Goal: Task Accomplishment & Management: Complete application form

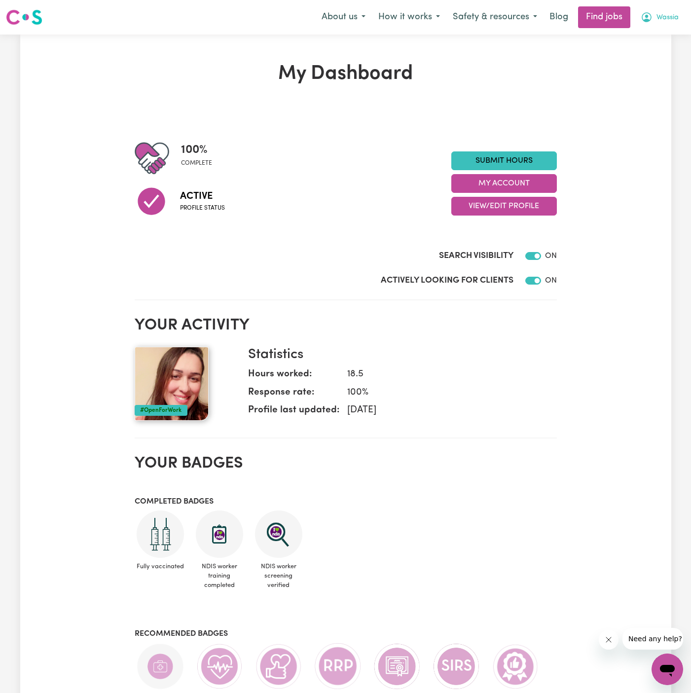
click at [663, 14] on span "Wassia" at bounding box center [667, 17] width 22 height 11
click at [663, 29] on link "My Account" at bounding box center [646, 38] width 78 height 19
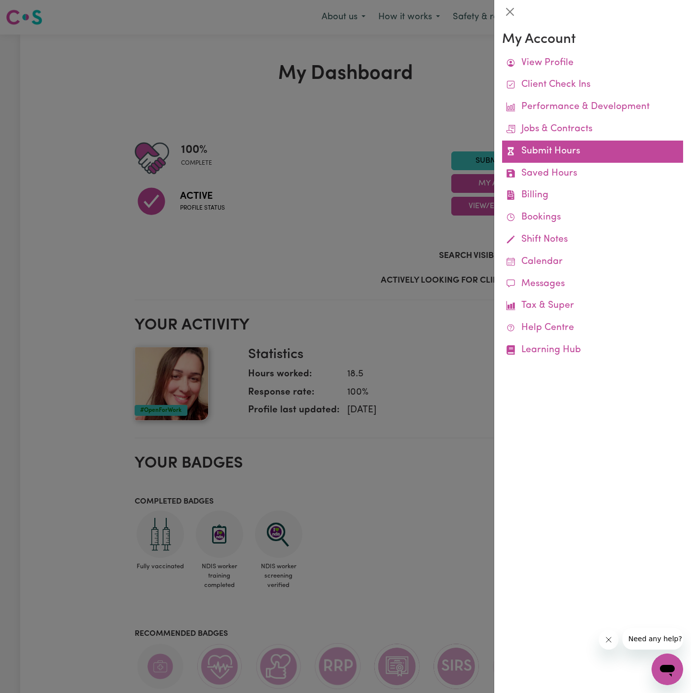
click at [567, 145] on link "Submit Hours" at bounding box center [592, 152] width 181 height 22
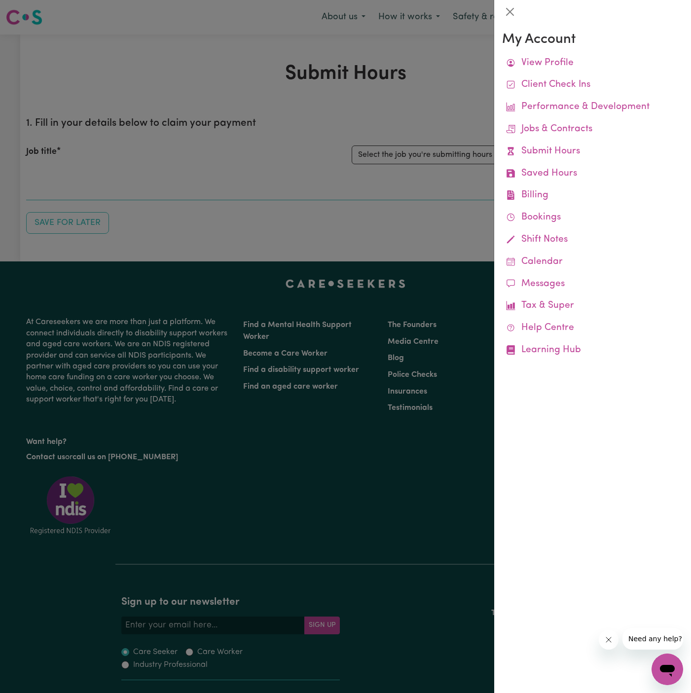
click at [446, 164] on div at bounding box center [345, 346] width 691 height 693
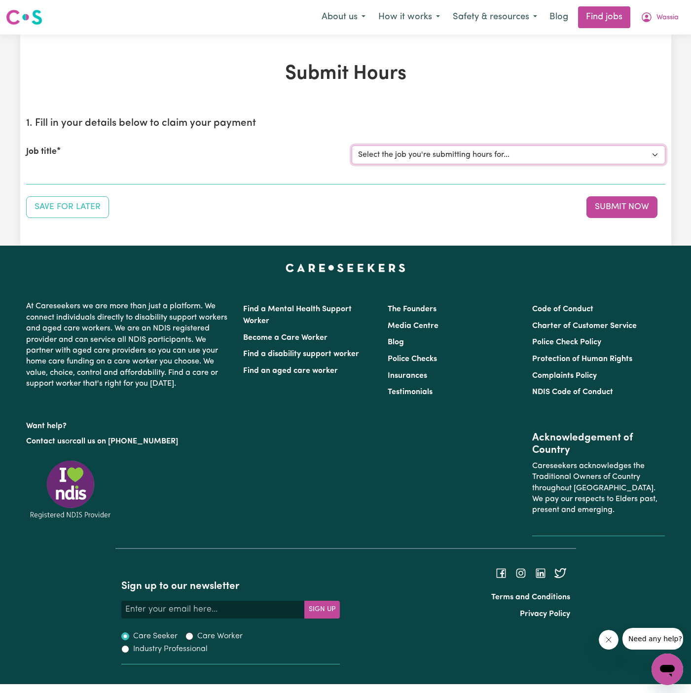
click at [469, 155] on select "Select the job you're submitting hours for... [[PERSON_NAME]] [DEMOGRAPHIC_DATA…" at bounding box center [509, 154] width 314 height 19
select select "15101"
click at [352, 145] on select "Select the job you're submitting hours for... [[PERSON_NAME]] [DEMOGRAPHIC_DATA…" at bounding box center [509, 154] width 314 height 19
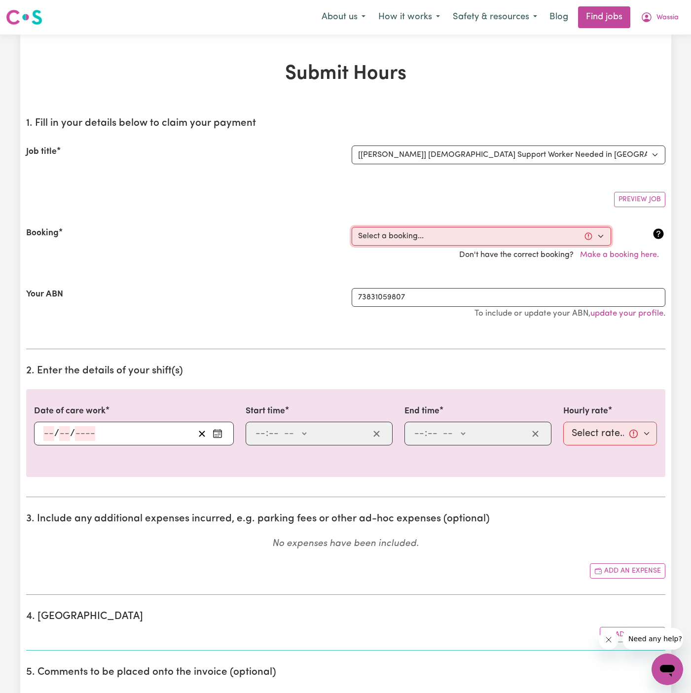
click at [455, 231] on select "Select a booking... [DATE] 9:00am to 11:00am (ONE-OFF) [DATE] 12:00pm to 02:00p…" at bounding box center [481, 236] width 259 height 19
select select "366401"
click at [352, 227] on select "Select a booking... [DATE] 9:00am to 11:00am (ONE-OFF) [DATE] 12:00pm to 02:00p…" at bounding box center [481, 236] width 259 height 19
type input "[DATE]"
type input "14"
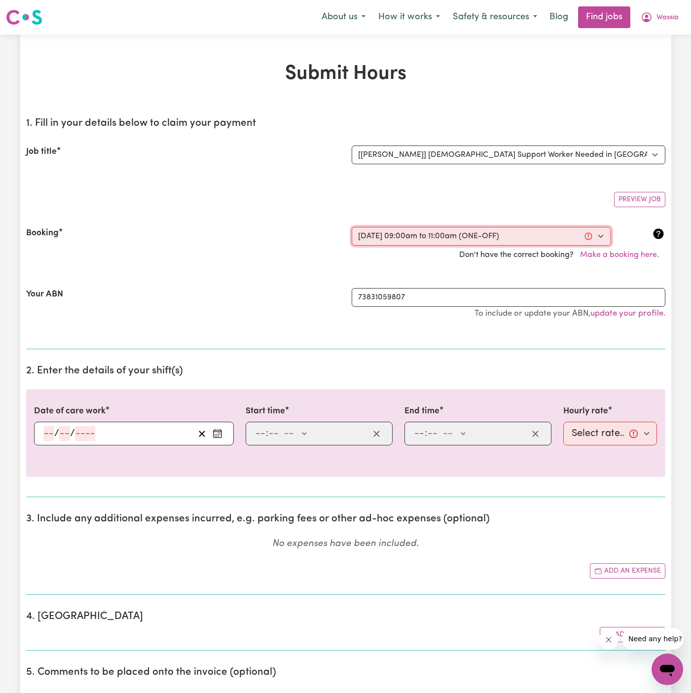
type input "10"
type input "2025"
type input "09:00"
type input "9"
type input "0"
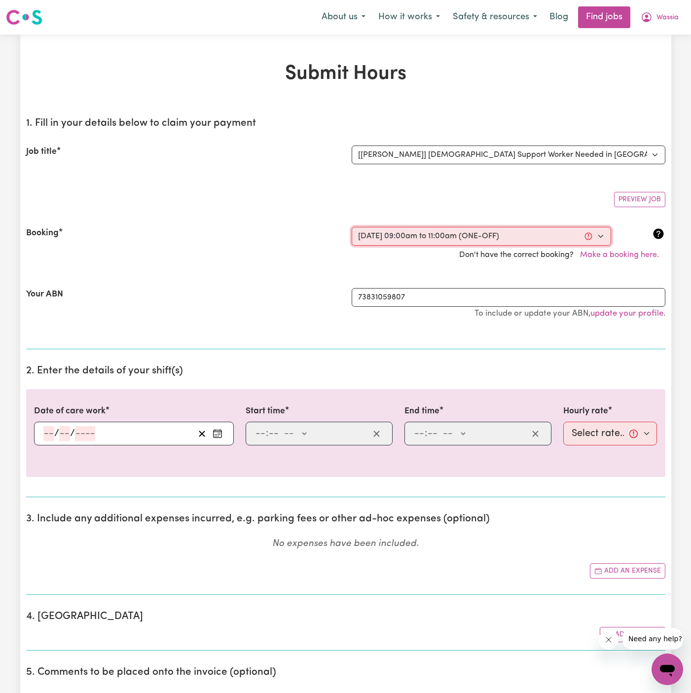
select select "am"
type input "11:00"
type input "11"
type input "0"
select select "am"
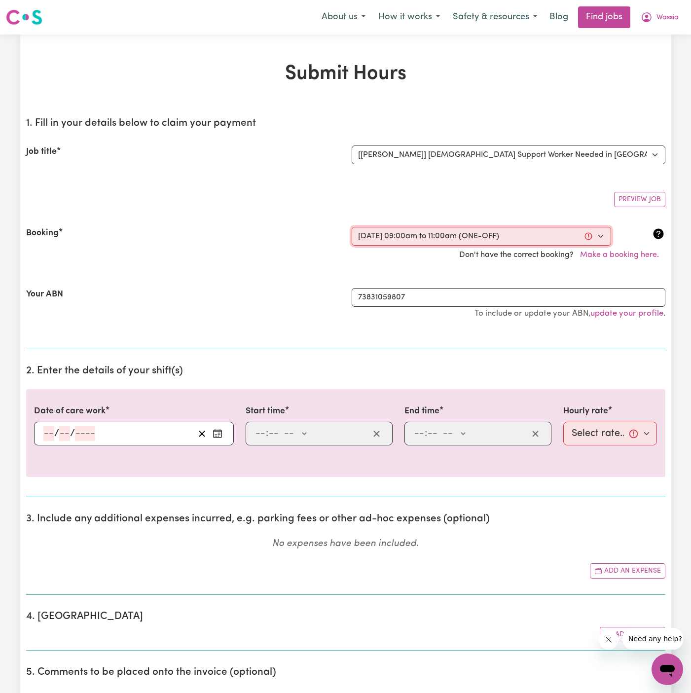
select select "60-Weekday"
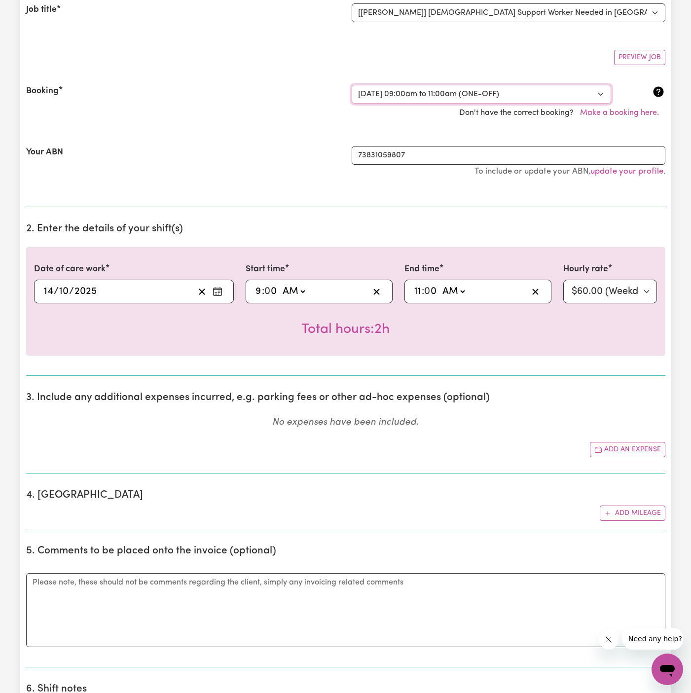
scroll to position [189, 0]
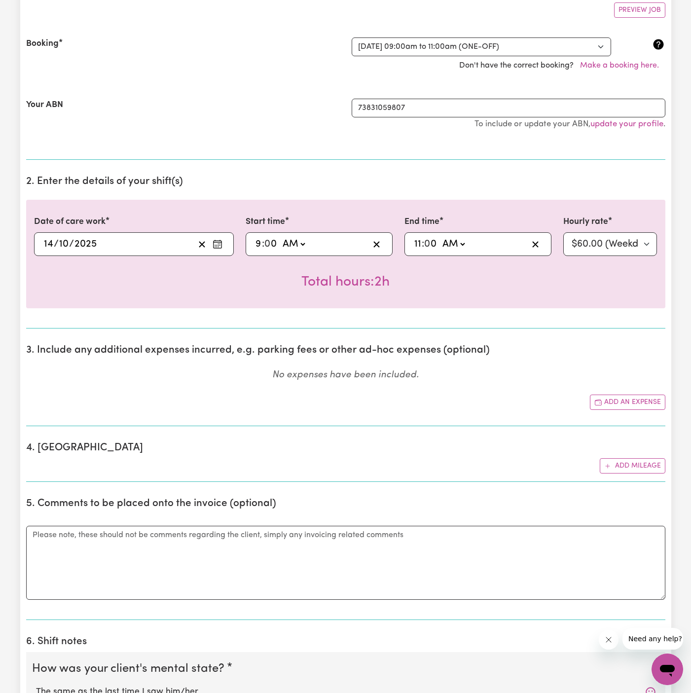
click at [416, 244] on input "11" at bounding box center [418, 244] width 8 height 15
click at [419, 244] on input "11" at bounding box center [418, 244] width 8 height 15
type input "01:00"
type input "1"
type input "00:00"
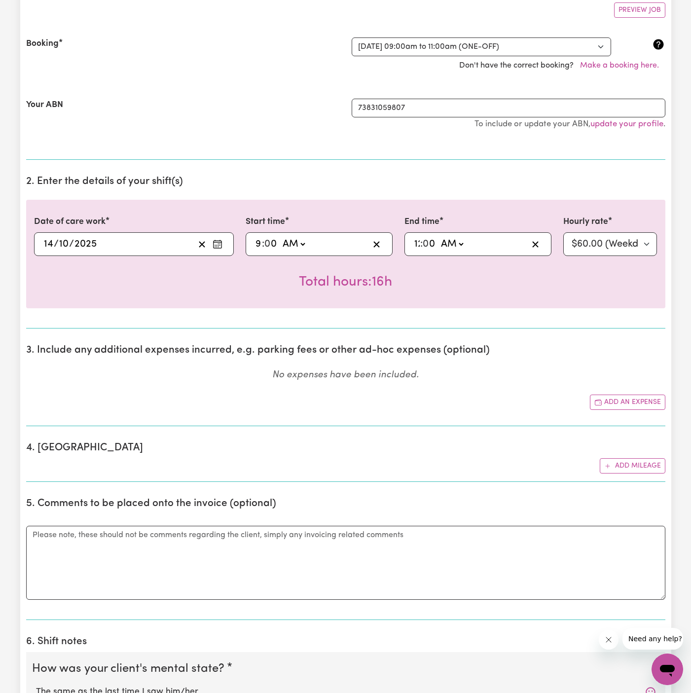
type input "12"
type input "00:04"
type input "4"
type input "00:46"
type input "46"
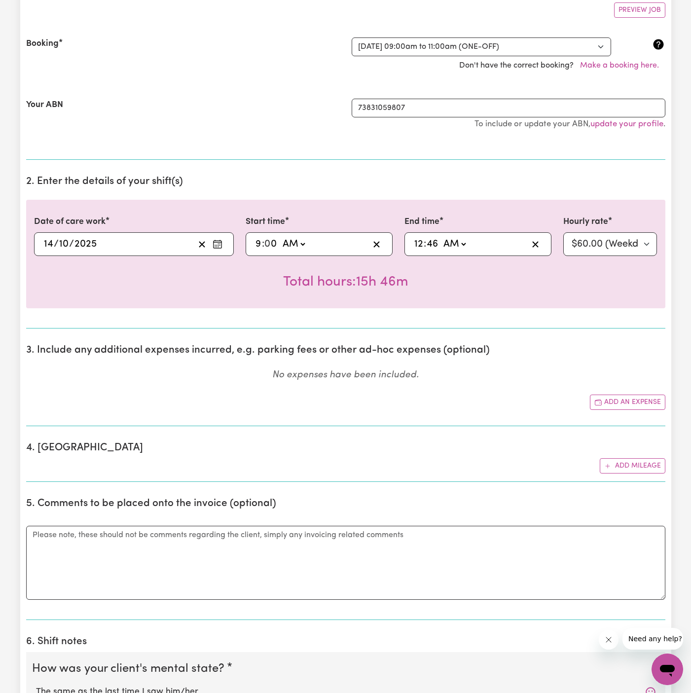
click at [500, 267] on div "Total hours: 15h 46m" at bounding box center [345, 274] width 623 height 36
click at [455, 241] on select "AM PM" at bounding box center [454, 244] width 27 height 15
select select "pm"
click at [441, 237] on select "AM PM" at bounding box center [454, 244] width 27 height 15
type input "12:46"
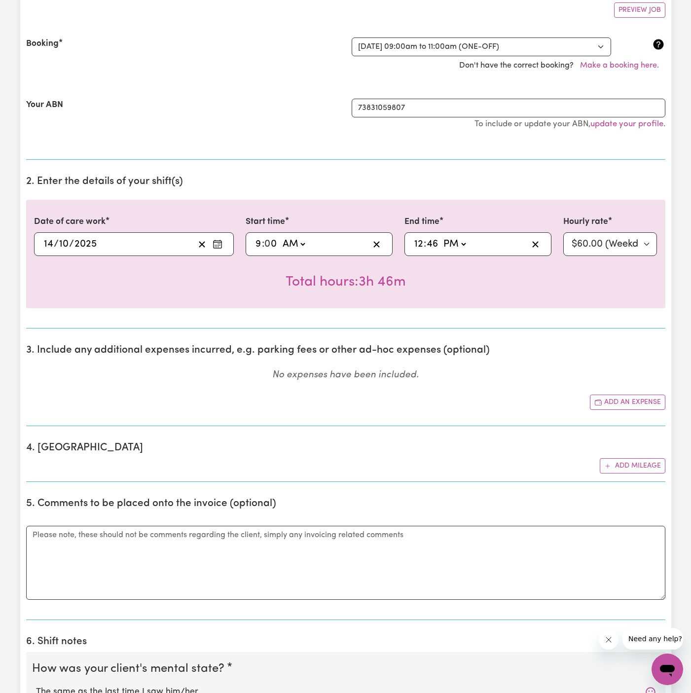
scroll to position [323, 0]
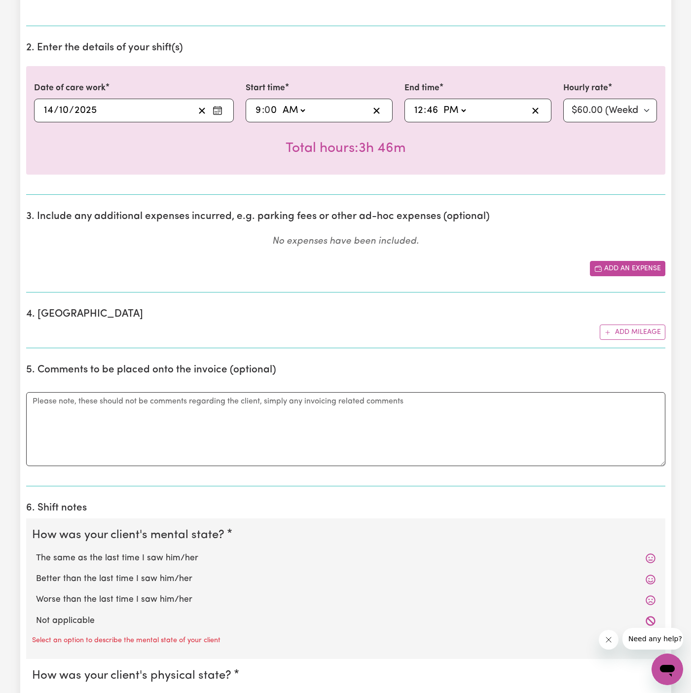
click at [648, 266] on button "Add an expense" at bounding box center [627, 268] width 75 height 15
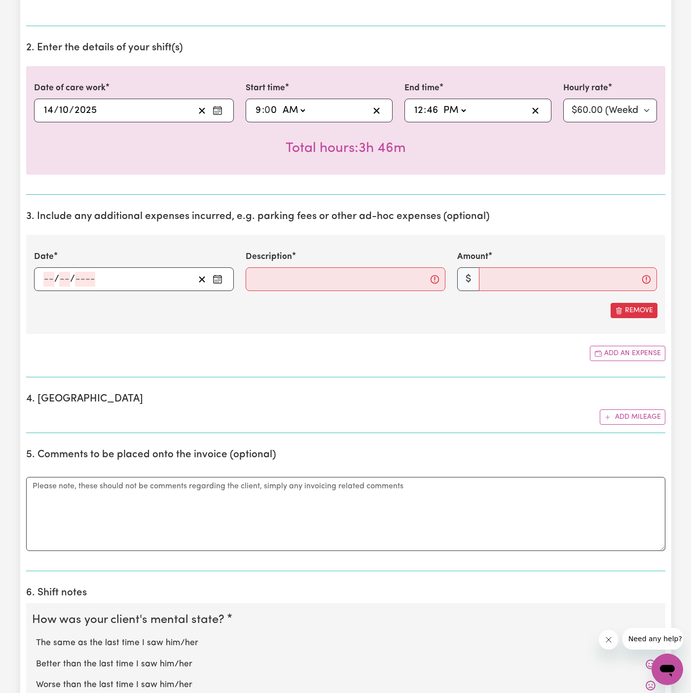
click at [43, 276] on input "number" at bounding box center [48, 279] width 11 height 15
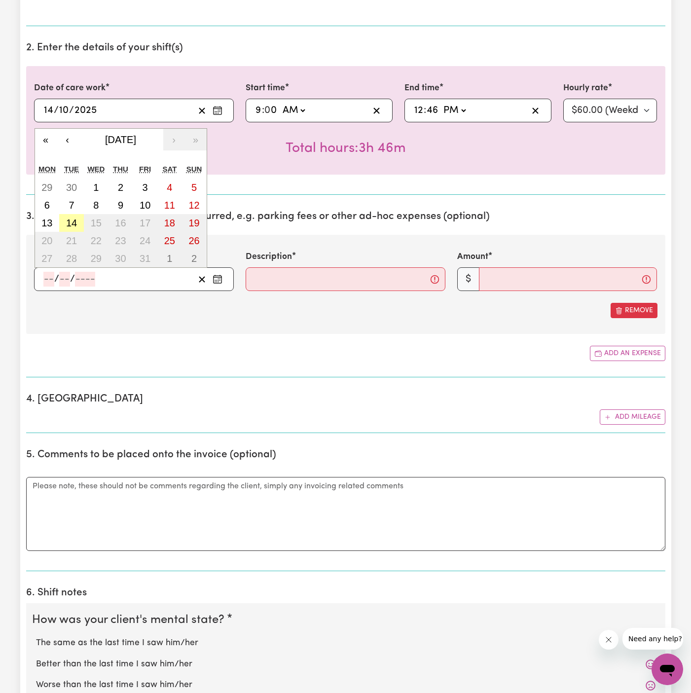
click at [77, 221] on button "14" at bounding box center [71, 223] width 25 height 18
type input "[DATE]"
type input "14"
type input "10"
type input "2025"
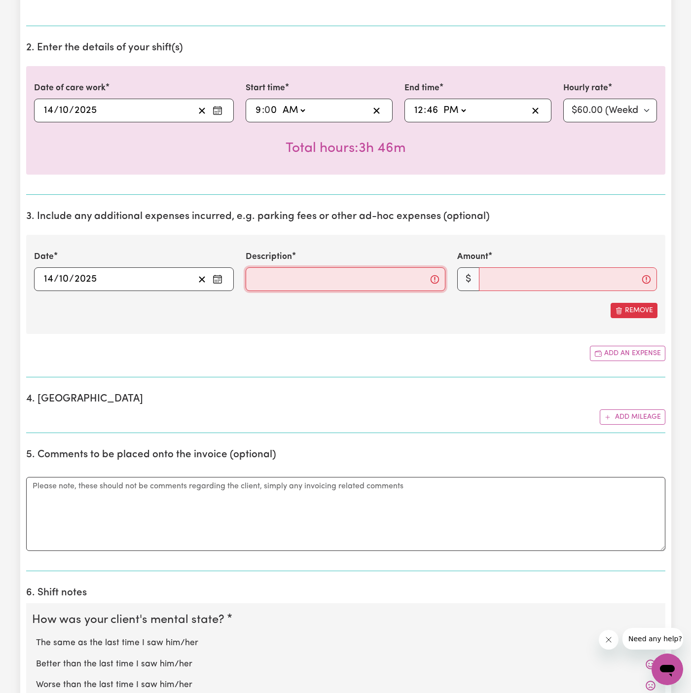
click at [322, 282] on input "Description" at bounding box center [346, 279] width 200 height 24
type input "Travel Expense $1/km"
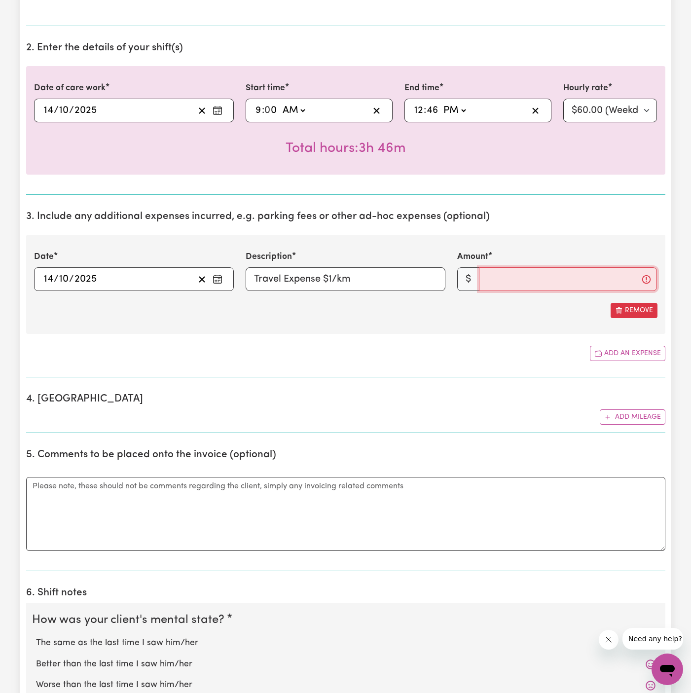
click at [524, 271] on input "Amount" at bounding box center [568, 279] width 178 height 24
type input "11"
click at [522, 315] on div "Remove" at bounding box center [345, 310] width 623 height 15
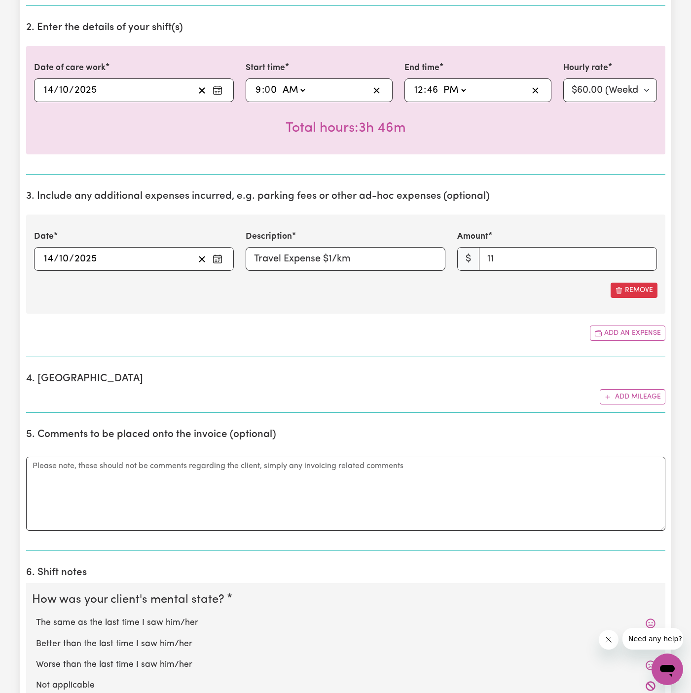
scroll to position [345, 0]
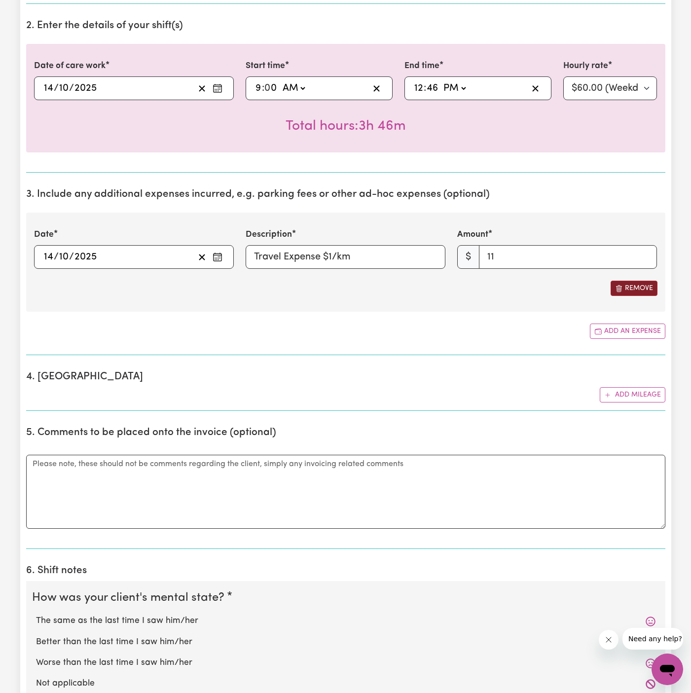
click at [640, 286] on button "Remove" at bounding box center [633, 288] width 47 height 15
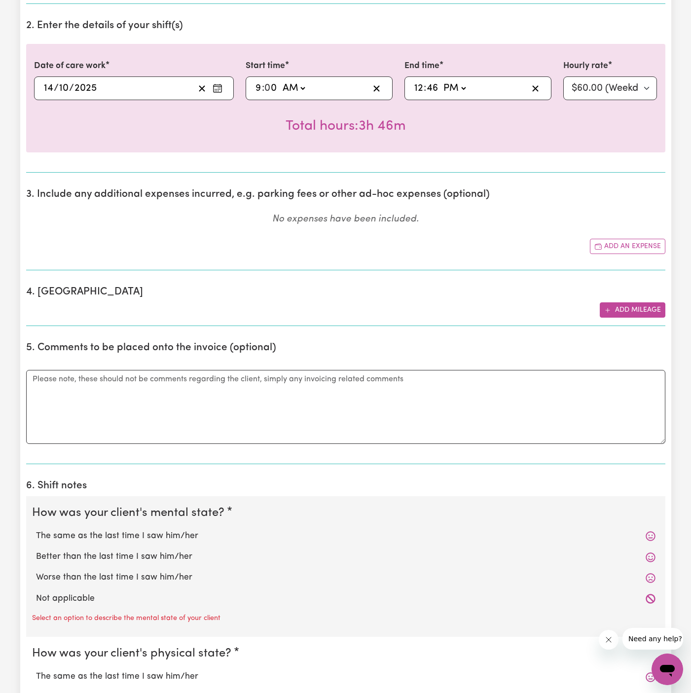
click at [646, 308] on button "Add mileage" at bounding box center [633, 309] width 66 height 15
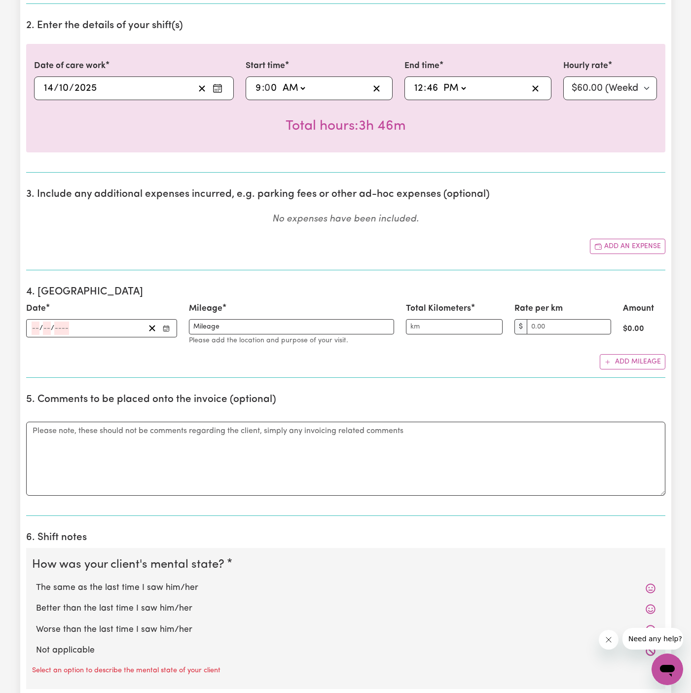
click at [35, 328] on input "number" at bounding box center [36, 328] width 8 height 13
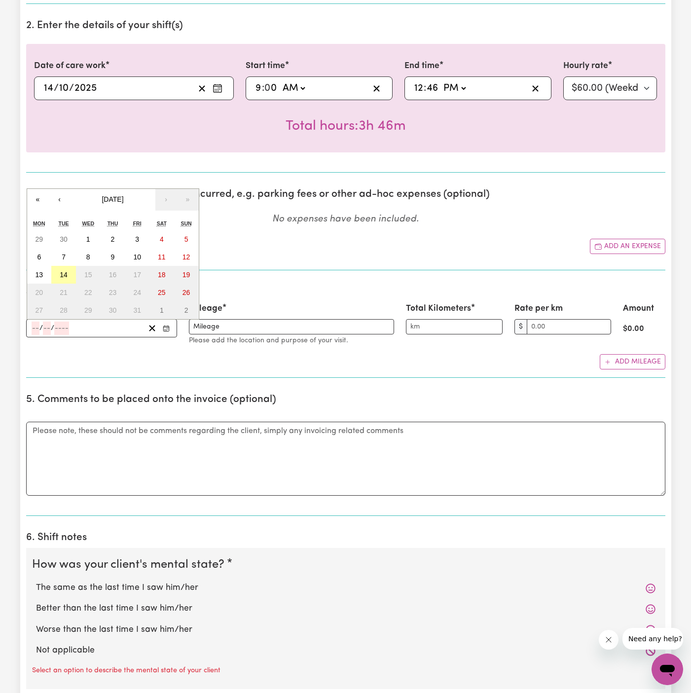
click at [67, 271] on abbr "14" at bounding box center [64, 275] width 8 height 8
type input "[DATE]"
type input "14"
type input "10"
type input "2025"
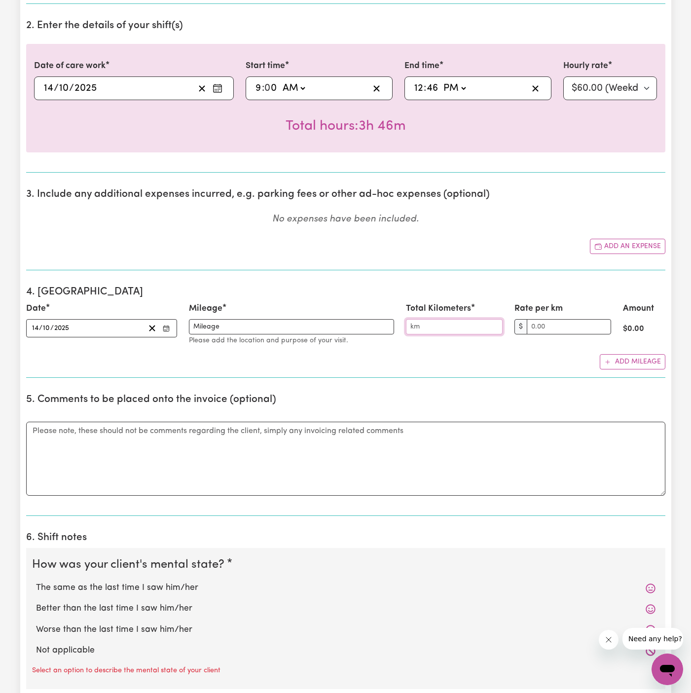
click at [440, 323] on input "Total Kilometers" at bounding box center [454, 326] width 97 height 15
type input "11"
click at [533, 356] on div "Add mileage" at bounding box center [345, 361] width 639 height 15
click at [566, 350] on div "Date [DATE] [DATE] « ‹ [DATE] › » Mon Tue Wed Thu Fri Sat Sun 29 30 1 2 3 4 5 6…" at bounding box center [345, 335] width 639 height 67
click at [577, 323] on input "Rate per km" at bounding box center [569, 326] width 84 height 15
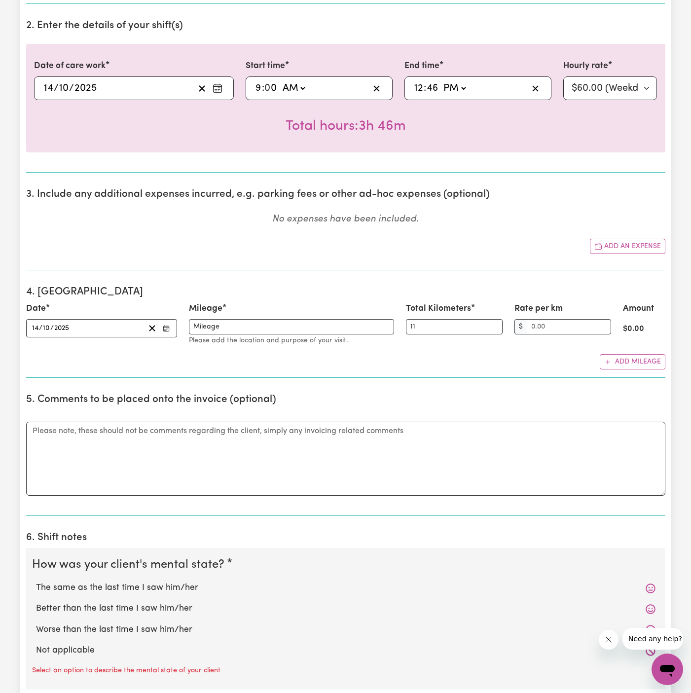
click at [635, 328] on strong "$ 0.00" at bounding box center [633, 329] width 21 height 8
click at [531, 323] on input "Rate per km" at bounding box center [569, 326] width 84 height 15
click at [533, 356] on div "Add mileage" at bounding box center [345, 361] width 639 height 15
click at [561, 303] on label "Rate per km" at bounding box center [538, 308] width 48 height 13
click at [561, 319] on input "1.00" at bounding box center [569, 326] width 84 height 15
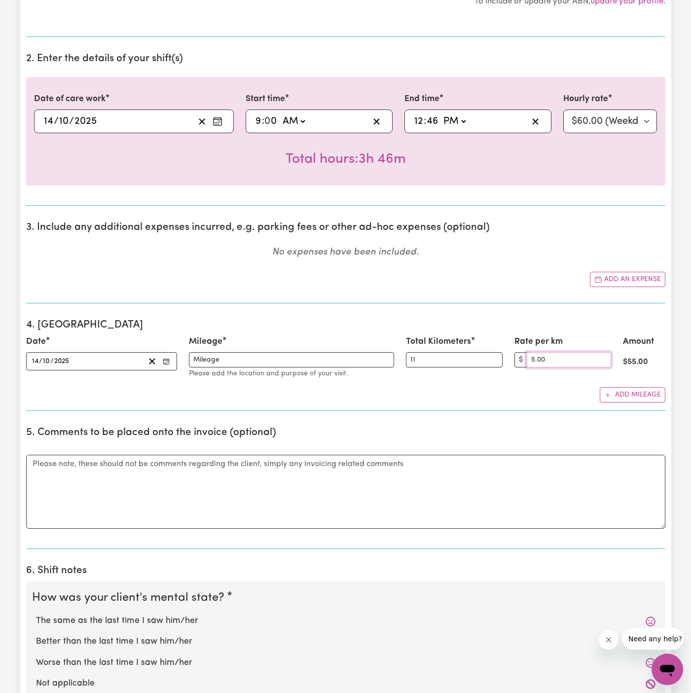
scroll to position [311, 0]
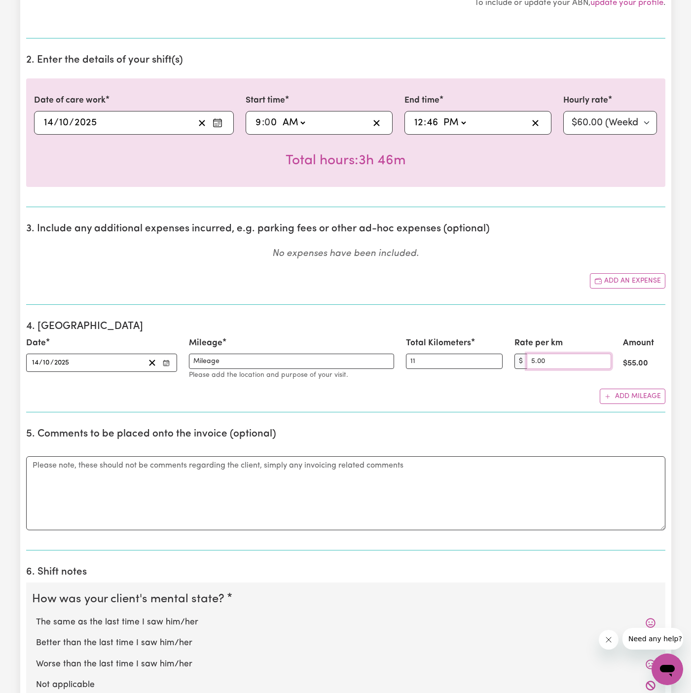
type input "5.00"
click at [564, 277] on div "Add an expense" at bounding box center [345, 280] width 639 height 15
click at [273, 121] on input "0" at bounding box center [271, 122] width 13 height 15
click at [414, 126] on input "12" at bounding box center [419, 122] width 10 height 15
click at [268, 115] on input "0" at bounding box center [271, 122] width 13 height 15
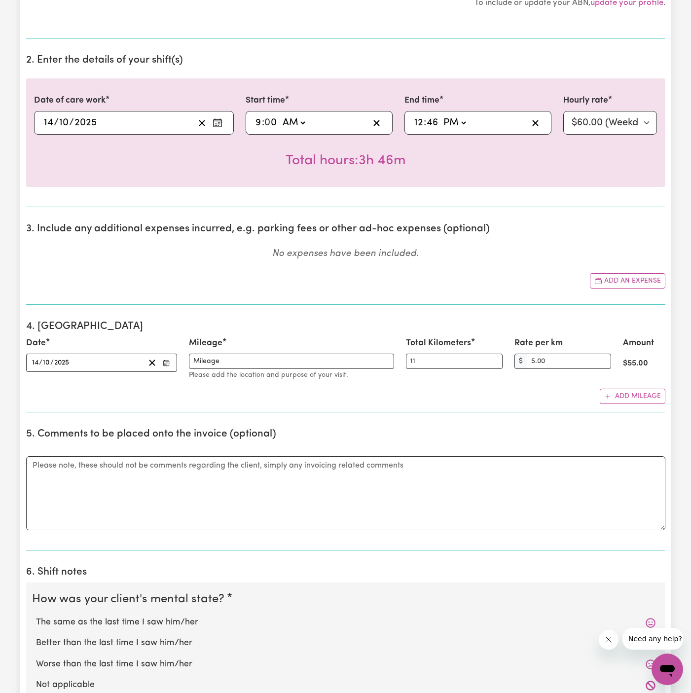
click at [521, 257] on p "No expenses have been included." at bounding box center [345, 254] width 639 height 14
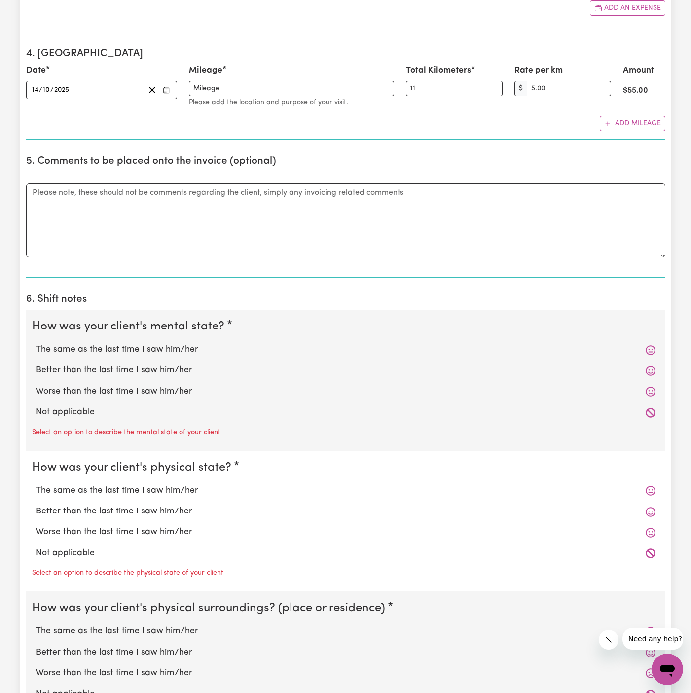
scroll to position [591, 0]
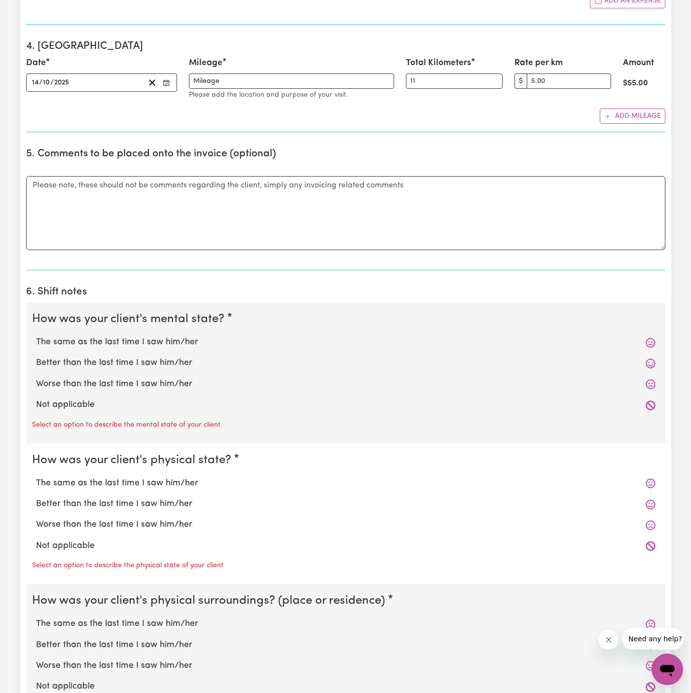
click at [96, 395] on div "Not applicable" at bounding box center [345, 405] width 627 height 21
click at [96, 398] on label "Not applicable" at bounding box center [345, 404] width 619 height 13
click at [36, 398] on input "Not applicable" at bounding box center [36, 398] width 0 height 0
radio input "true"
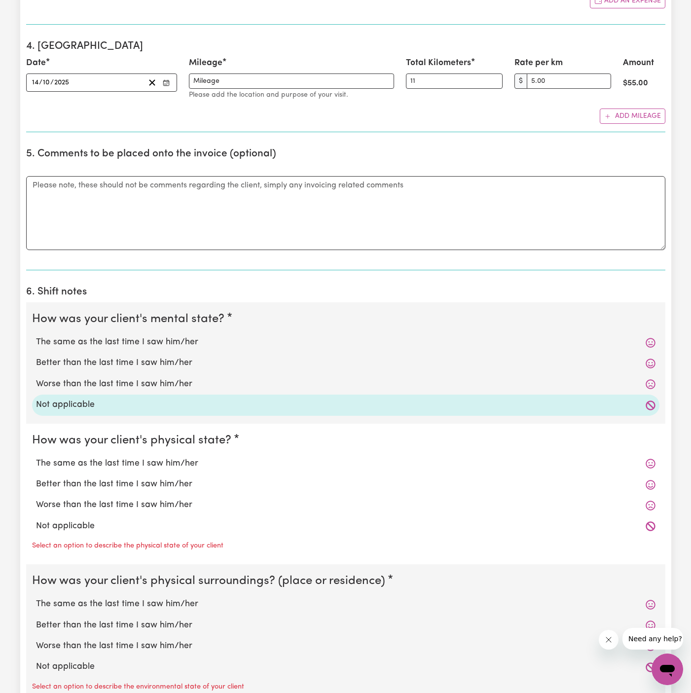
click at [93, 522] on label "Not applicable" at bounding box center [345, 526] width 619 height 13
click at [36, 520] on input "Not applicable" at bounding box center [36, 519] width 0 height 0
radio input "true"
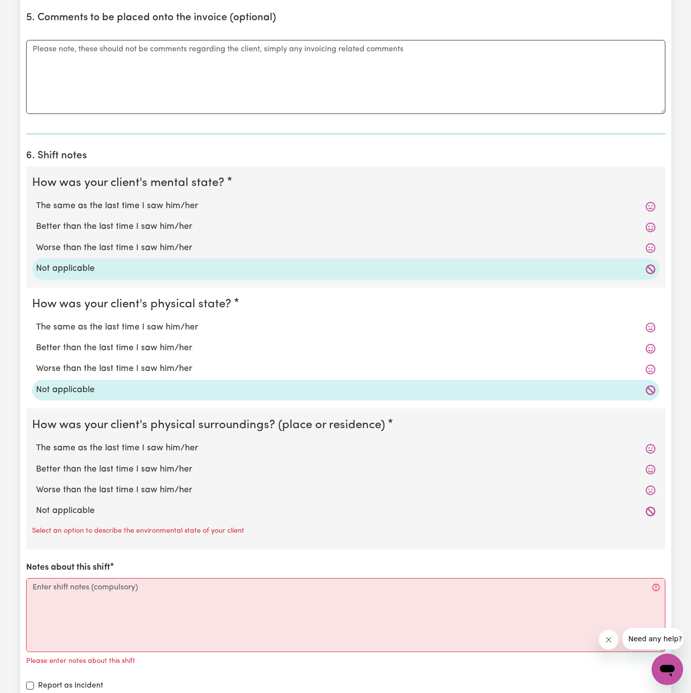
scroll to position [735, 0]
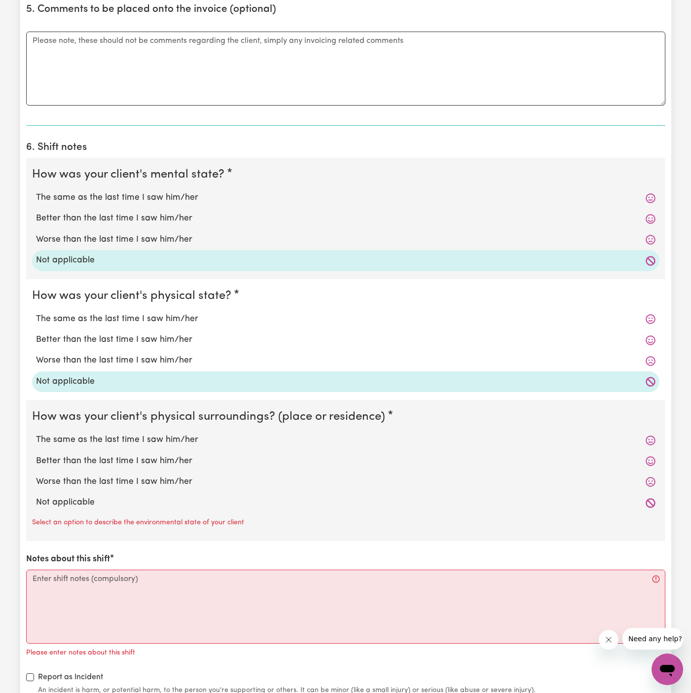
click at [121, 501] on label "Not applicable" at bounding box center [345, 502] width 619 height 13
click at [36, 496] on input "Not applicable" at bounding box center [36, 496] width 0 height 0
radio input "true"
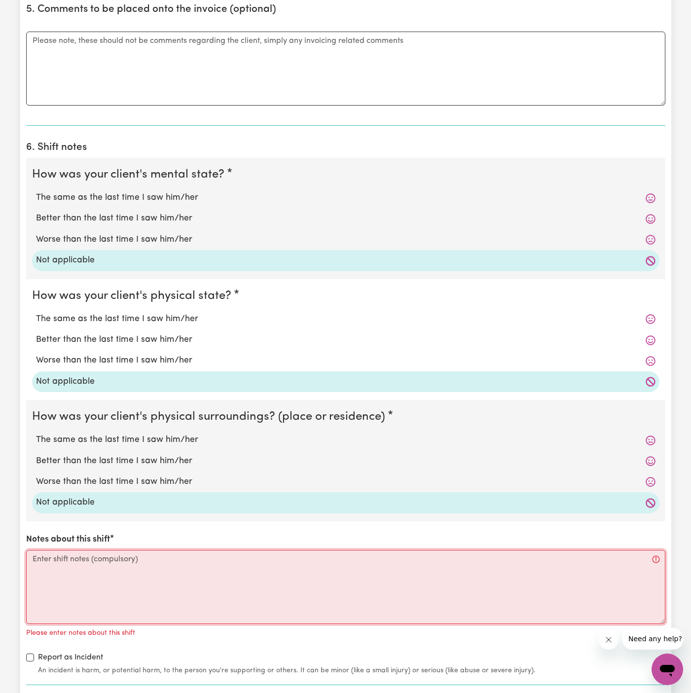
click at [115, 573] on textarea "Notes about this shift" at bounding box center [345, 587] width 639 height 74
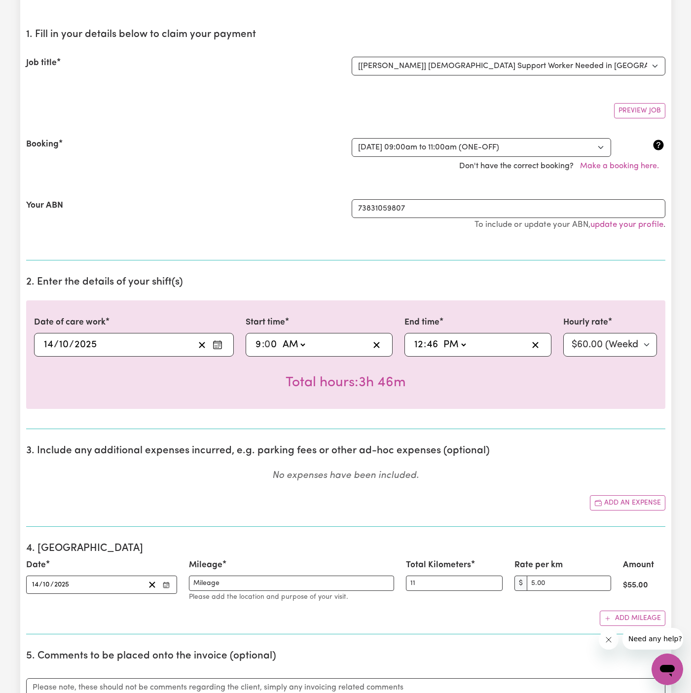
scroll to position [80, 0]
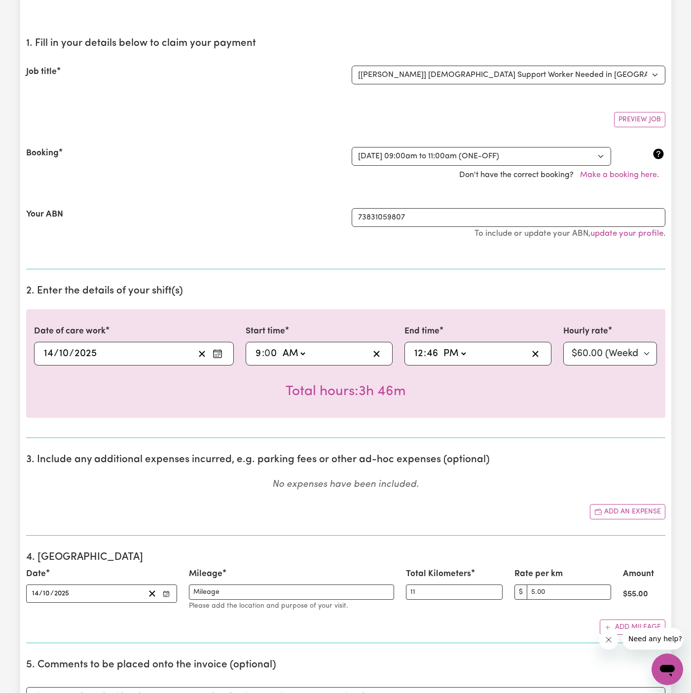
type textarea "-"
drag, startPoint x: 291, startPoint y: 362, endPoint x: 275, endPoint y: 348, distance: 21.3
click at [275, 348] on div "09:00 9 : 0 0 AM PM" at bounding box center [319, 354] width 147 height 24
click at [275, 352] on input "0" at bounding box center [271, 353] width 13 height 15
type input "0"
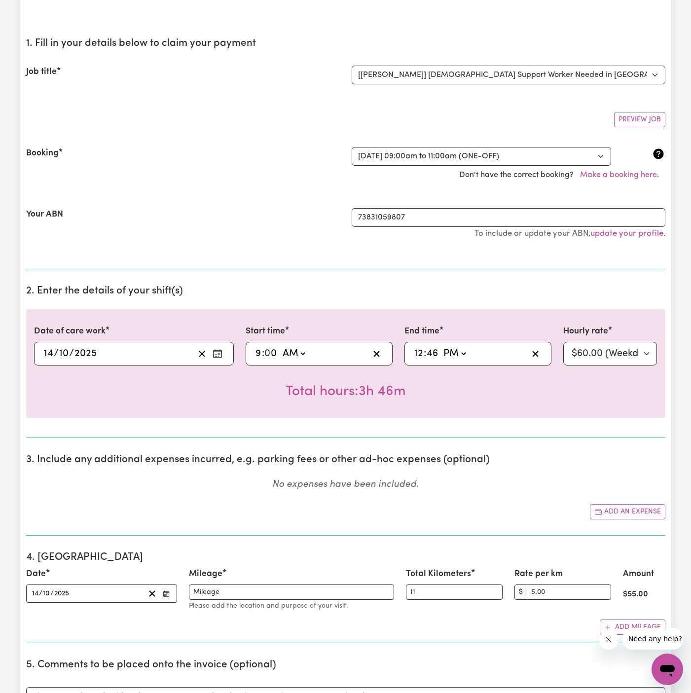
type input "09:05"
type input "5"
click at [322, 287] on h2 "2. Enter the details of your shift(s)" at bounding box center [345, 291] width 639 height 12
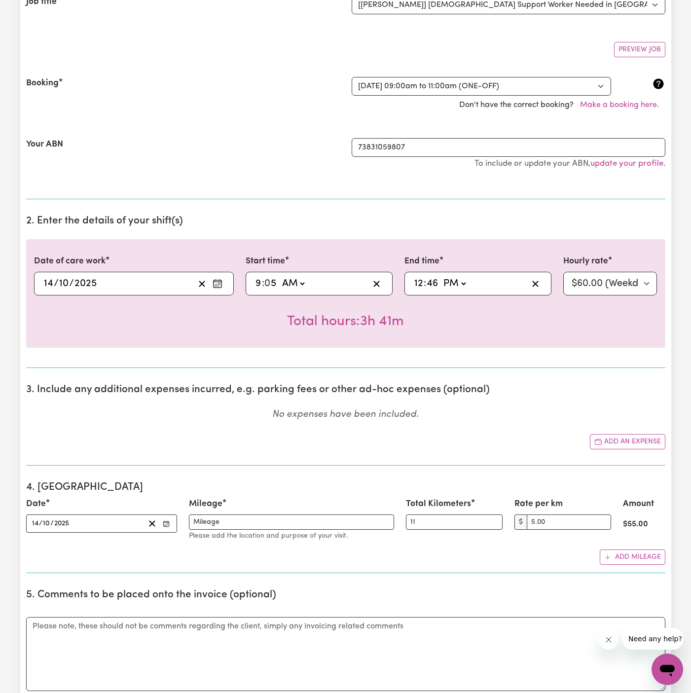
scroll to position [151, 0]
click at [532, 520] on input "5.00" at bounding box center [569, 520] width 84 height 15
type input "1.00"
click at [544, 489] on h2 "4. [GEOGRAPHIC_DATA]" at bounding box center [345, 486] width 639 height 12
click at [598, 468] on div "1. Fill in your details below to claim your payment Job title Select the job yo…" at bounding box center [345, 623] width 639 height 1329
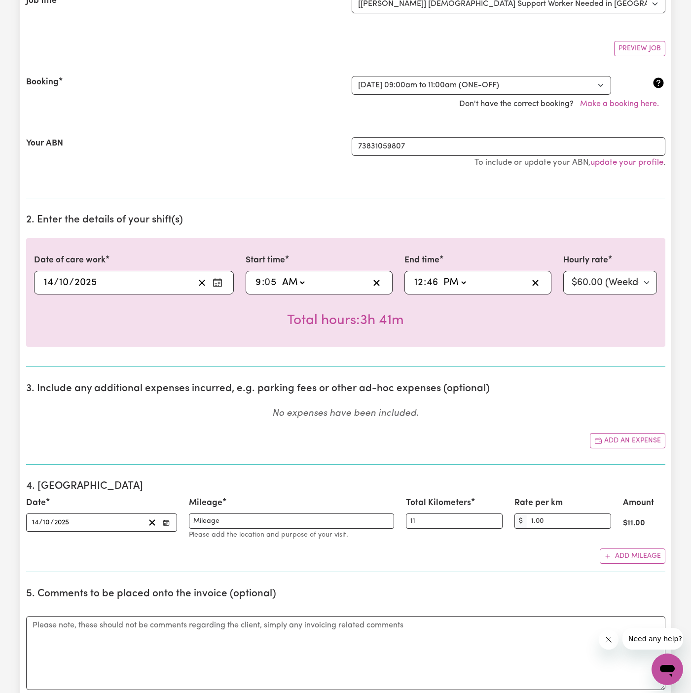
click at [506, 371] on div "1. Fill in your details below to claim your payment Job title Select the job yo…" at bounding box center [345, 623] width 639 height 1329
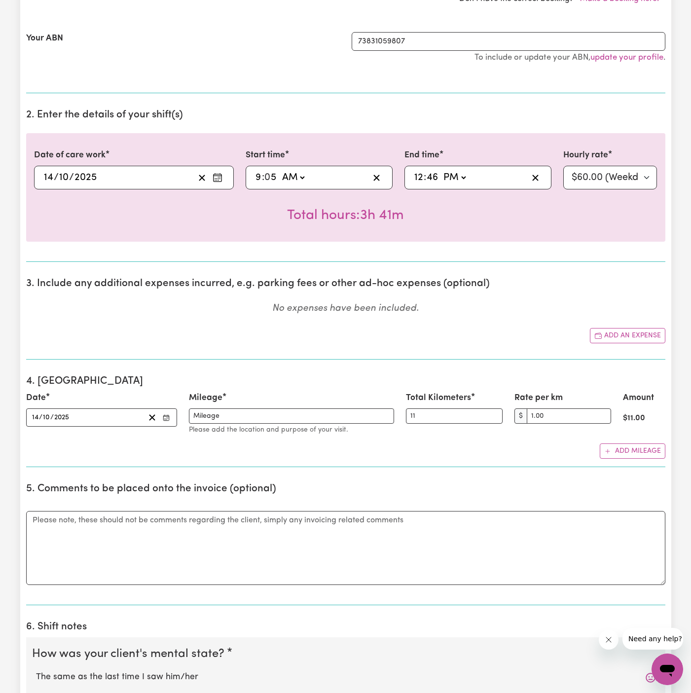
scroll to position [314, 0]
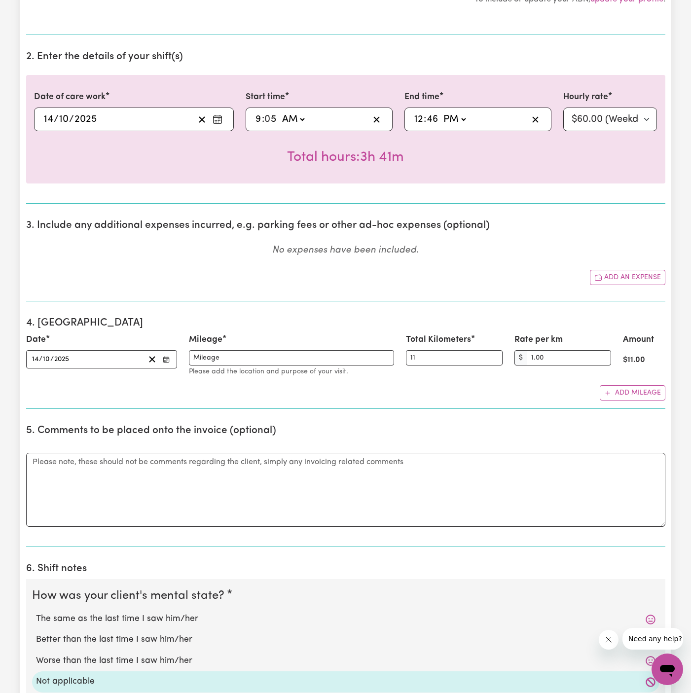
click at [570, 387] on div "Add mileage" at bounding box center [345, 392] width 639 height 15
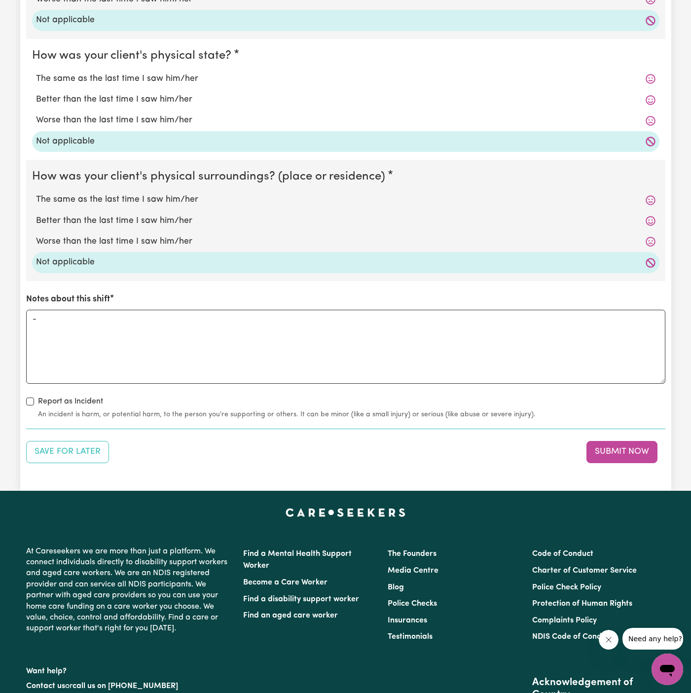
scroll to position [1026, 0]
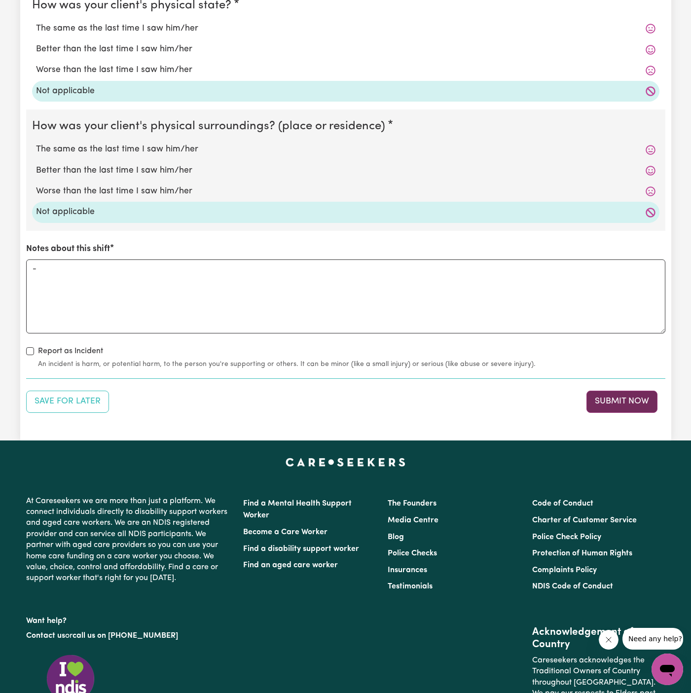
click at [627, 401] on button "Submit Now" at bounding box center [621, 402] width 71 height 22
click at [627, 401] on div "Save for Later Submit Now" at bounding box center [345, 402] width 639 height 22
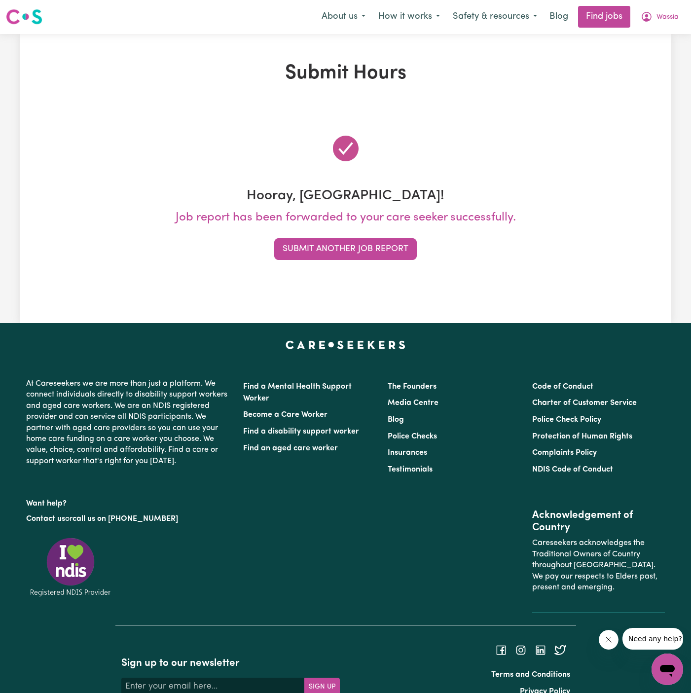
scroll to position [0, 0]
click at [662, 16] on span "Wassia" at bounding box center [667, 17] width 22 height 11
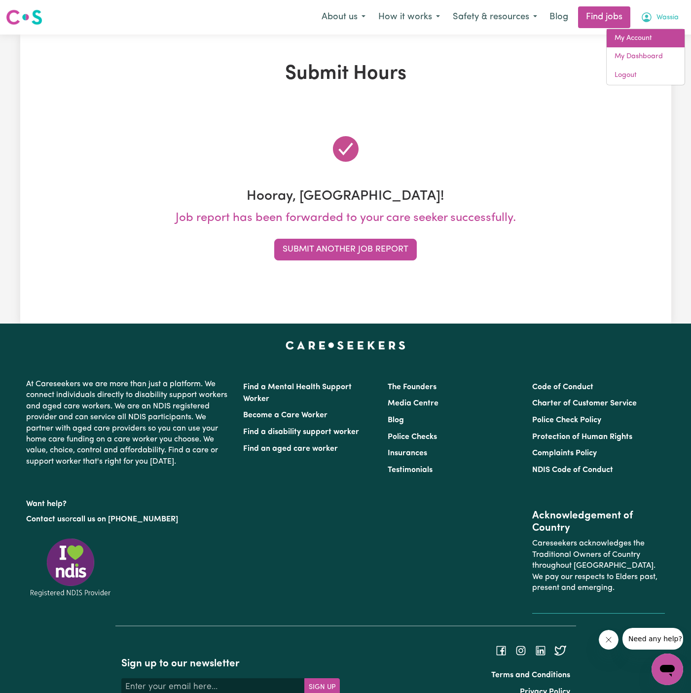
click at [662, 29] on link "My Account" at bounding box center [646, 38] width 78 height 19
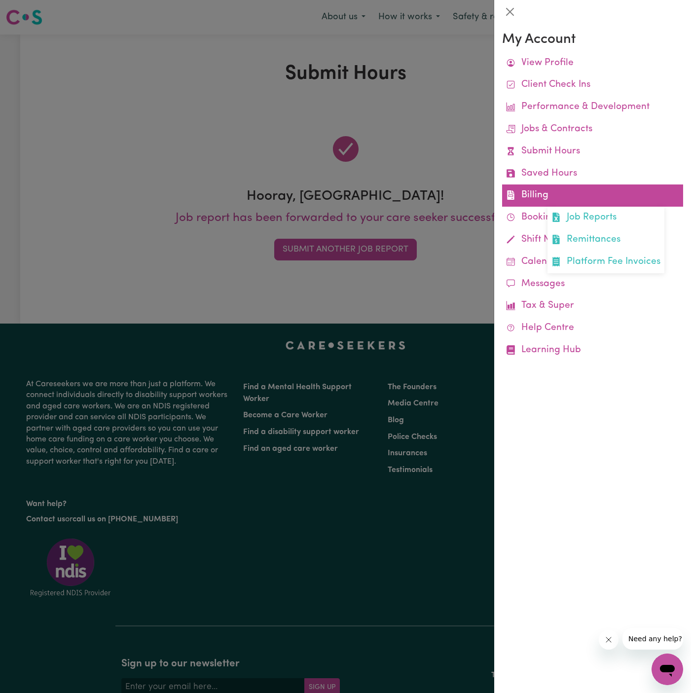
click at [533, 188] on link "Billing Job Reports Remittances Platform Fee Invoices" at bounding box center [592, 195] width 181 height 22
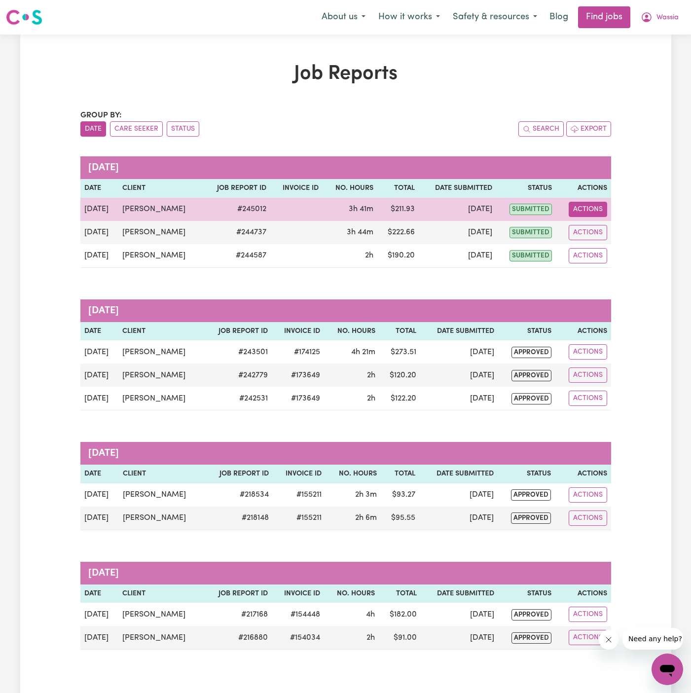
click at [595, 205] on button "Actions" at bounding box center [588, 209] width 38 height 15
click at [602, 237] on link "View Job Report" at bounding box center [613, 232] width 84 height 20
select select "pm"
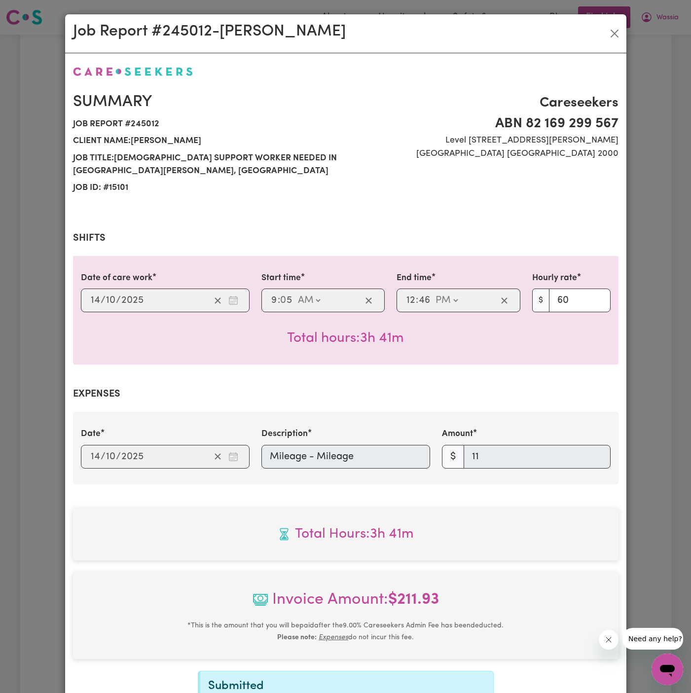
select select "60-Weekday"
click at [615, 33] on button "Close" at bounding box center [615, 34] width 16 height 16
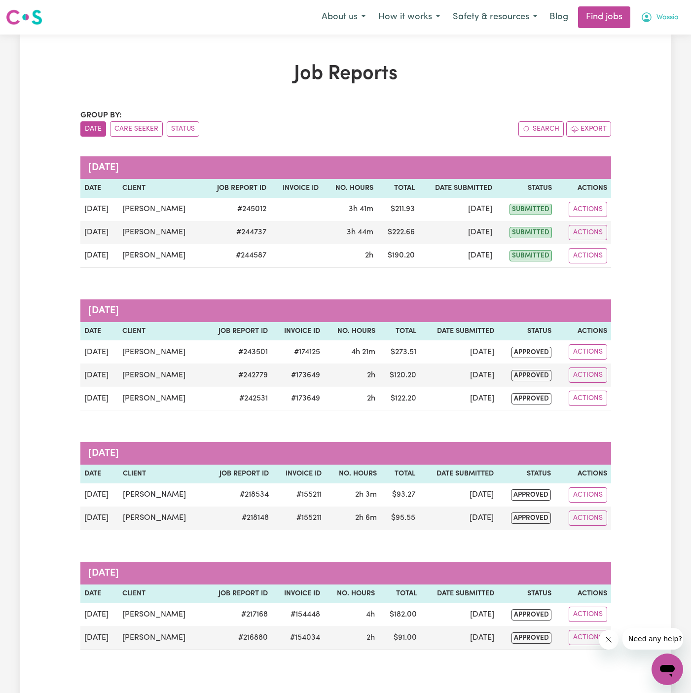
click at [671, 22] on span "Wassia" at bounding box center [667, 17] width 22 height 11
click at [668, 74] on link "Logout" at bounding box center [646, 75] width 78 height 19
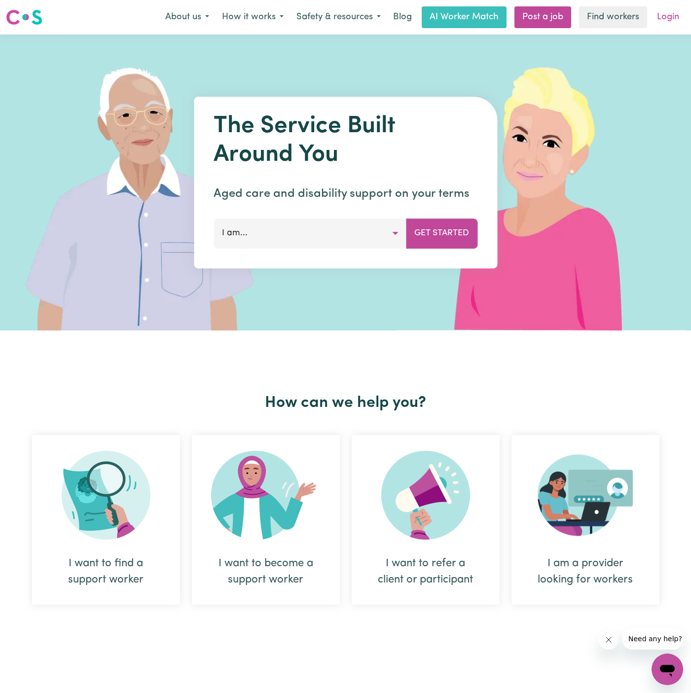
click at [678, 19] on link "Login" at bounding box center [668, 17] width 34 height 22
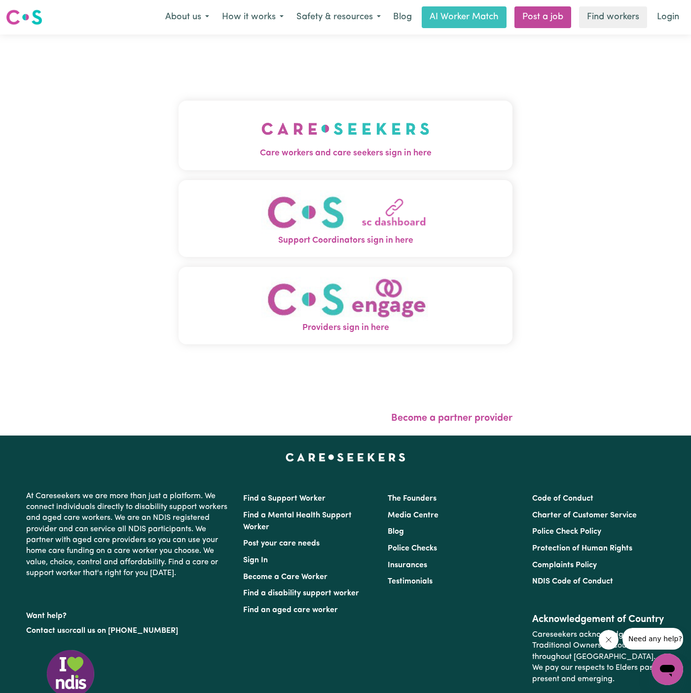
click at [340, 142] on img "Care workers and care seekers sign in here" at bounding box center [345, 128] width 168 height 36
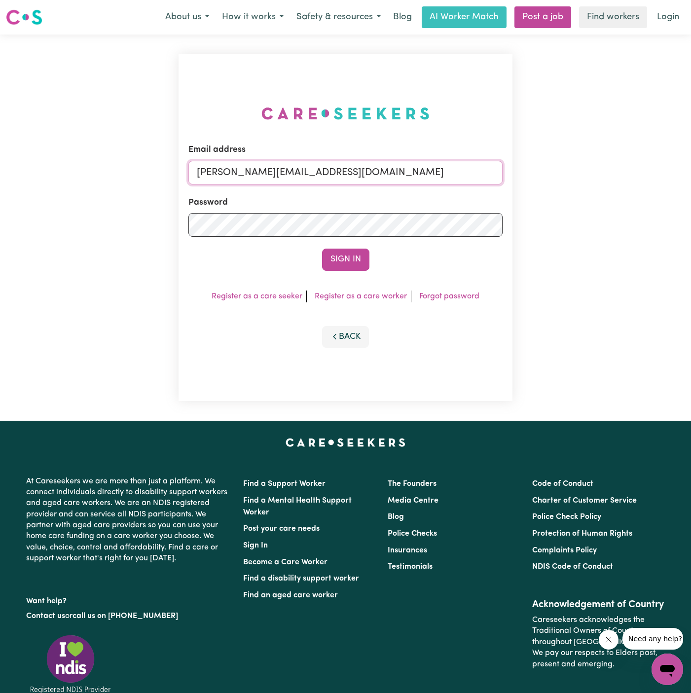
click at [428, 168] on input "[PERSON_NAME][EMAIL_ADDRESS][DOMAIN_NAME]" at bounding box center [345, 173] width 314 height 24
drag, startPoint x: 249, startPoint y: 166, endPoint x: 566, endPoint y: 169, distance: 316.6
click at [566, 169] on div "Email address [EMAIL_ADDRESS][DOMAIN_NAME] Password Sign In Register as a care …" at bounding box center [345, 228] width 691 height 386
type input "s"
type input "[PERSON_NAME][EMAIL_ADDRESS][DOMAIN_NAME]"
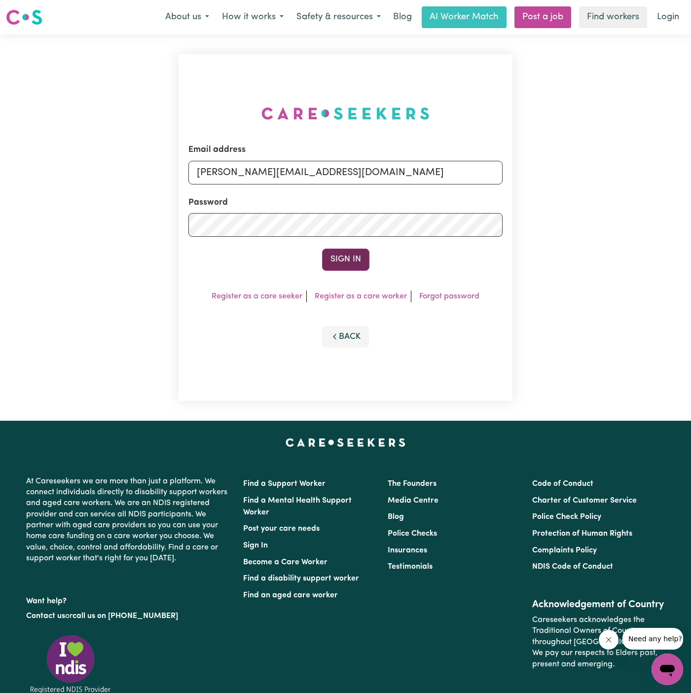
click at [348, 262] on button "Sign In" at bounding box center [345, 260] width 47 height 22
